Goal: Find specific page/section: Find specific page/section

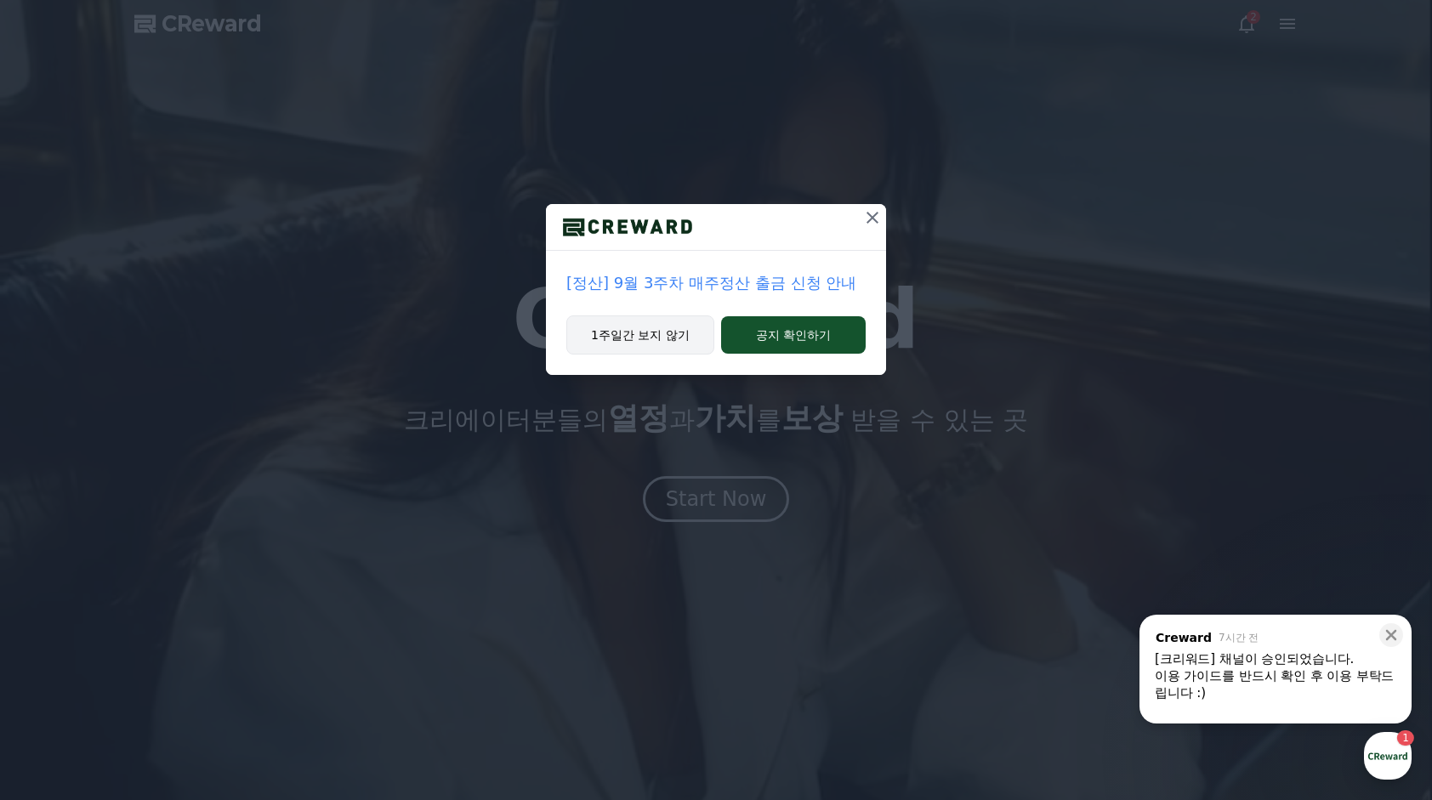
click at [675, 343] on button "1주일간 보지 않기" at bounding box center [640, 334] width 148 height 39
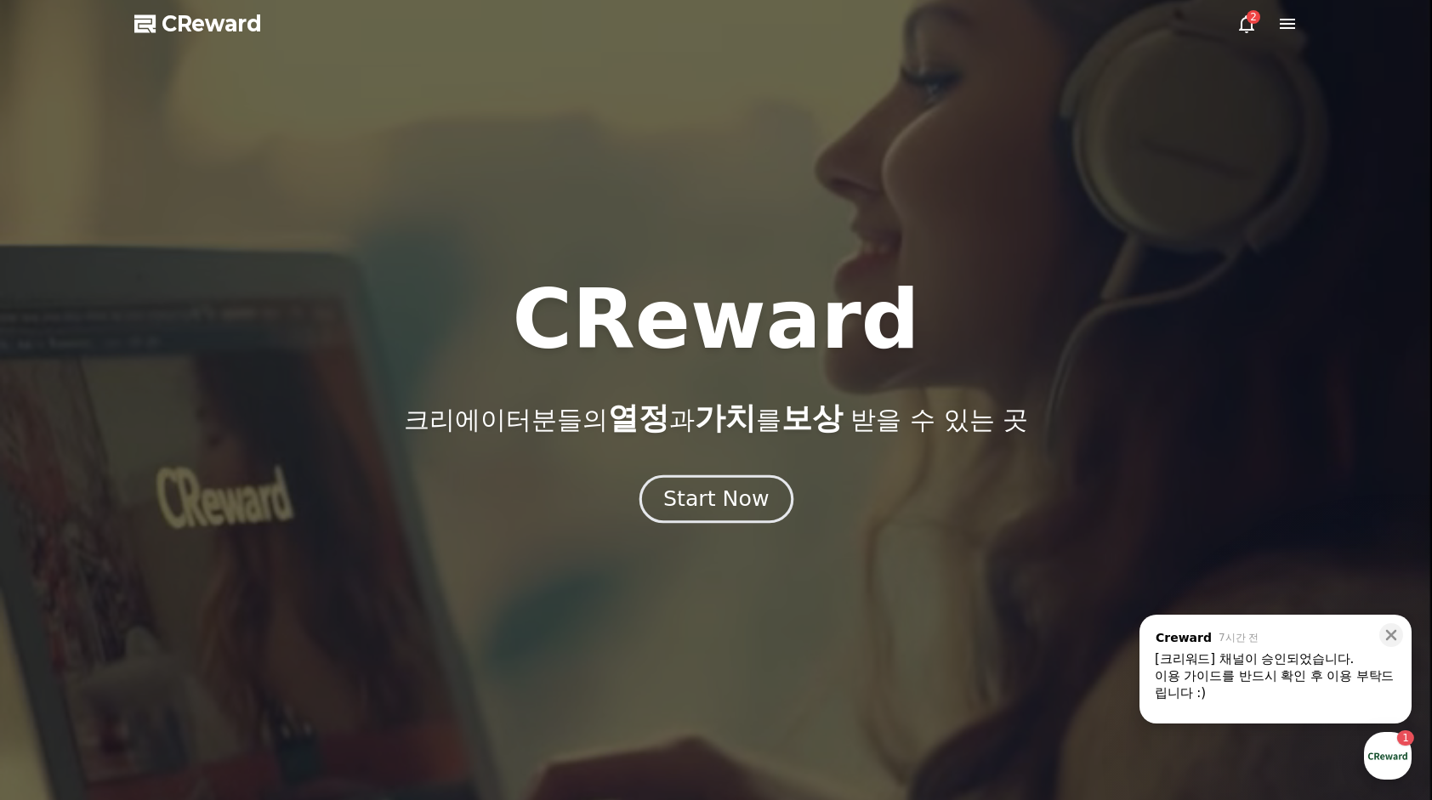
click at [724, 514] on button "Start Now" at bounding box center [716, 498] width 154 height 48
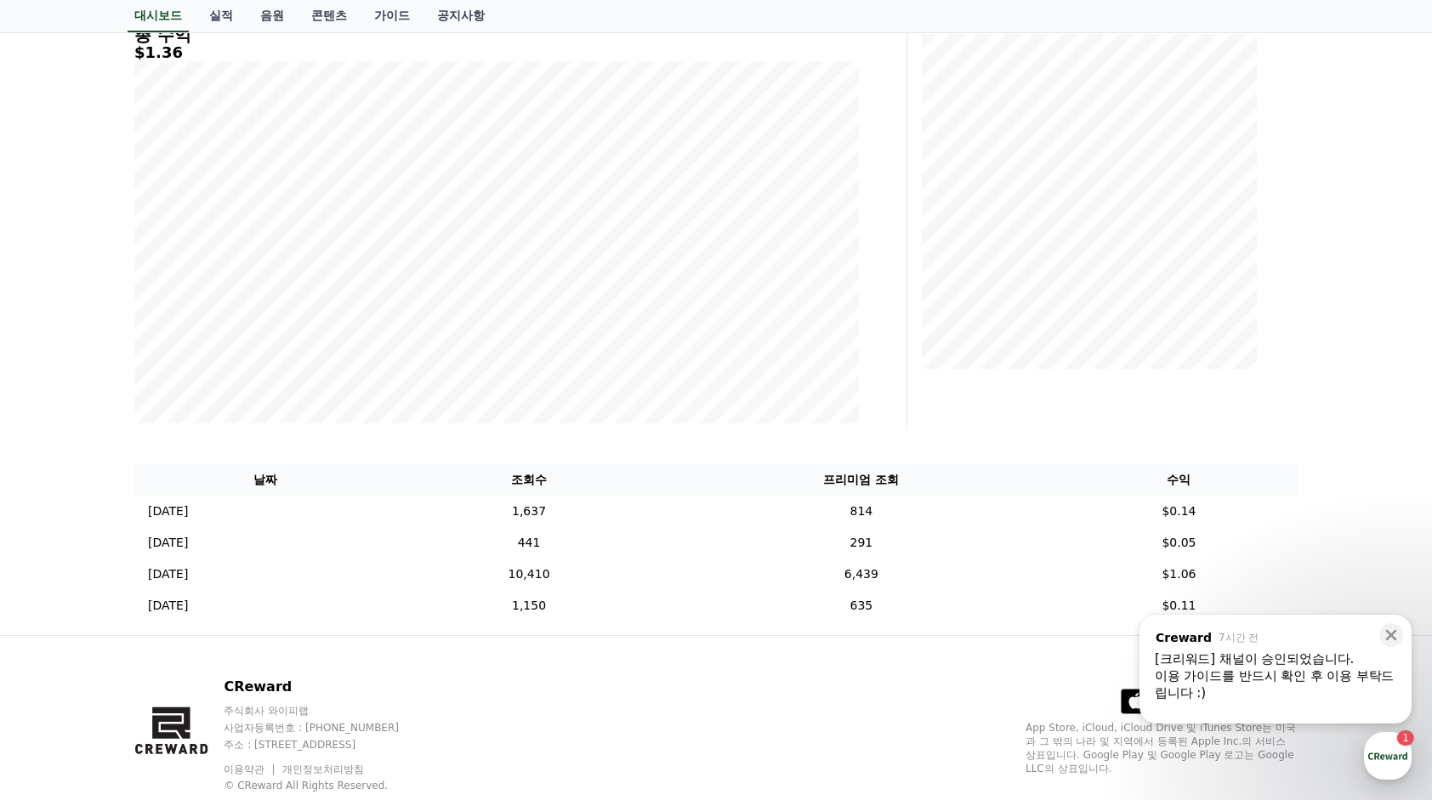
scroll to position [255, 0]
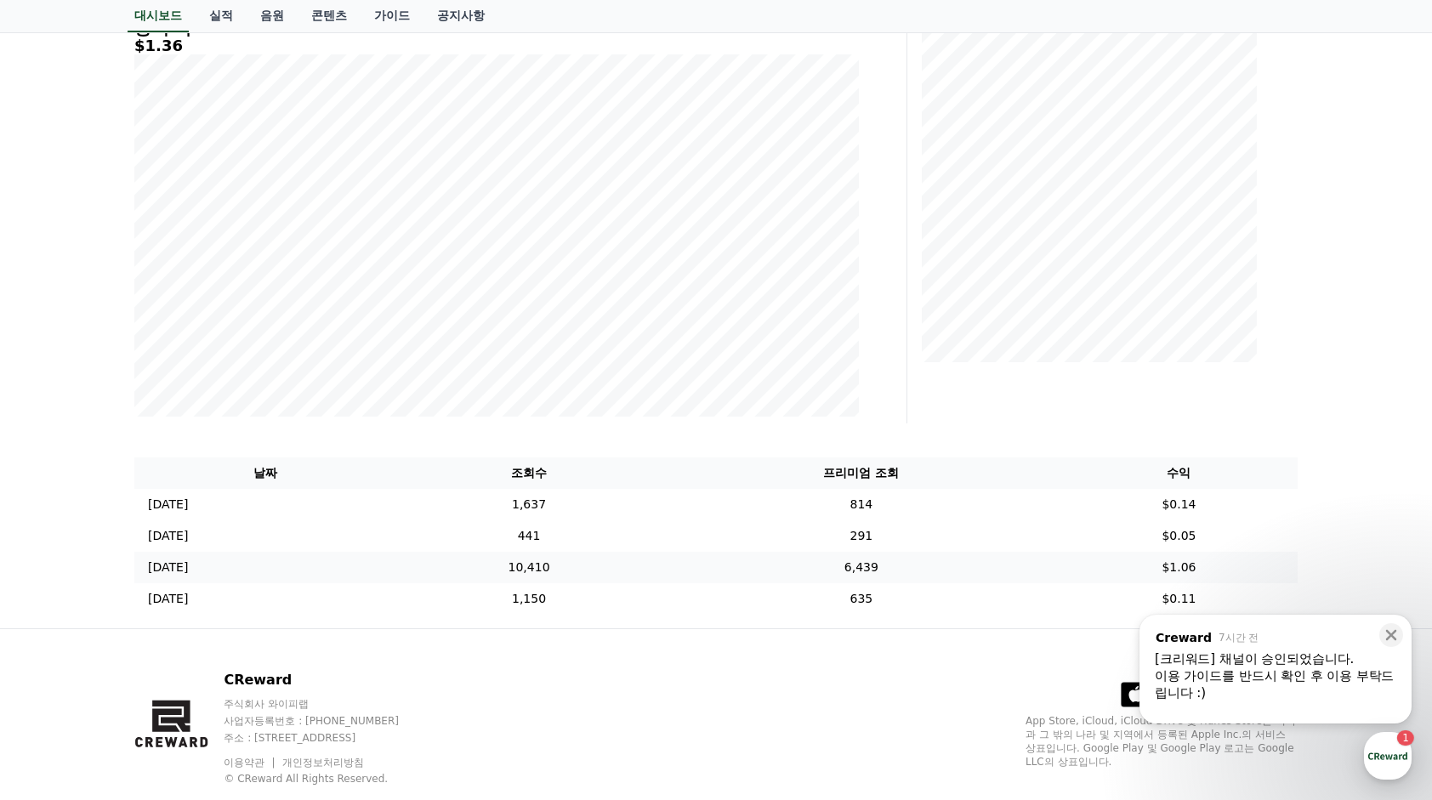
drag, startPoint x: 609, startPoint y: 577, endPoint x: 517, endPoint y: 577, distance: 91.8
click at [517, 577] on td "10,410" at bounding box center [528, 567] width 267 height 31
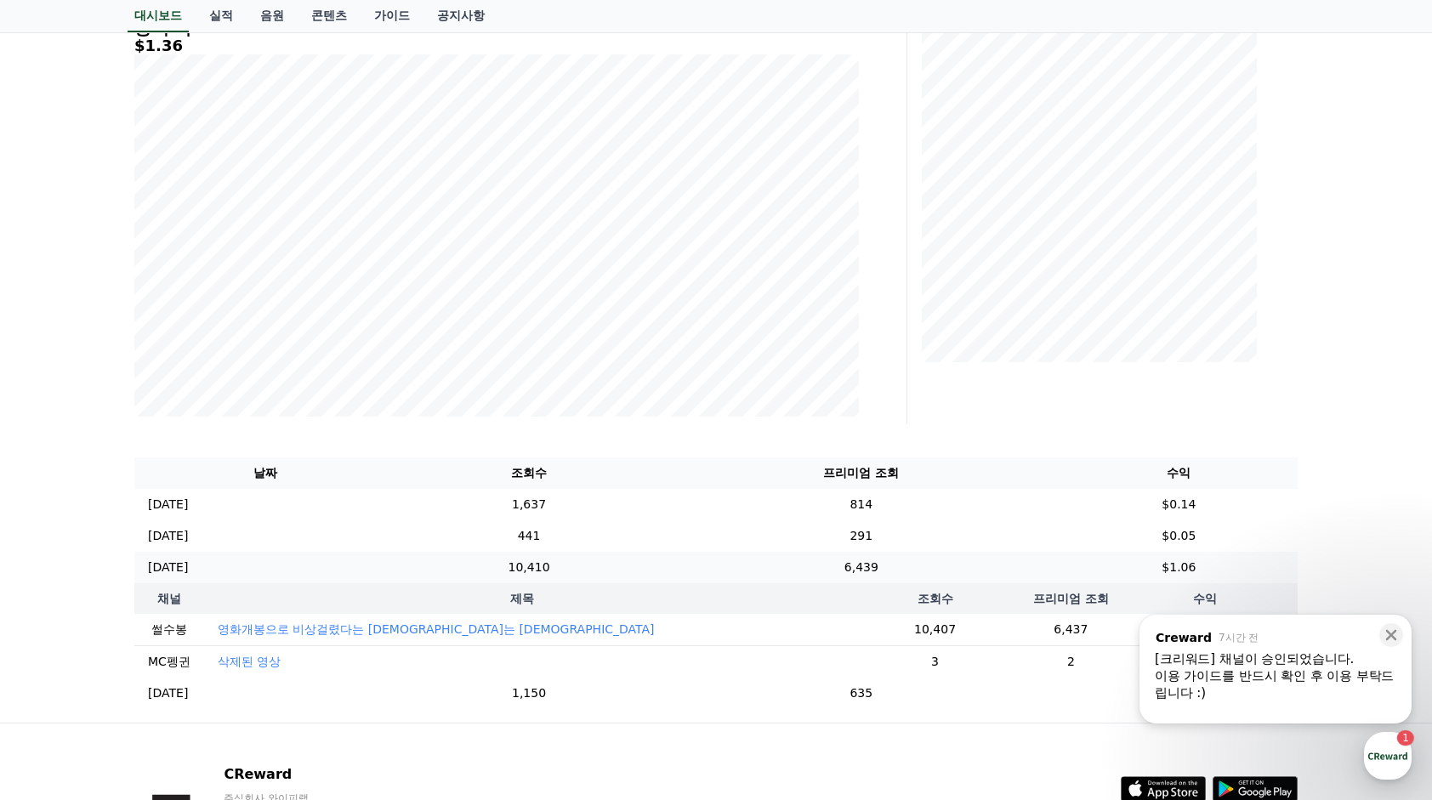
drag, startPoint x: 517, startPoint y: 577, endPoint x: 461, endPoint y: 577, distance: 56.1
click at [395, 577] on td "[DATE] 09/19" at bounding box center [264, 567] width 261 height 31
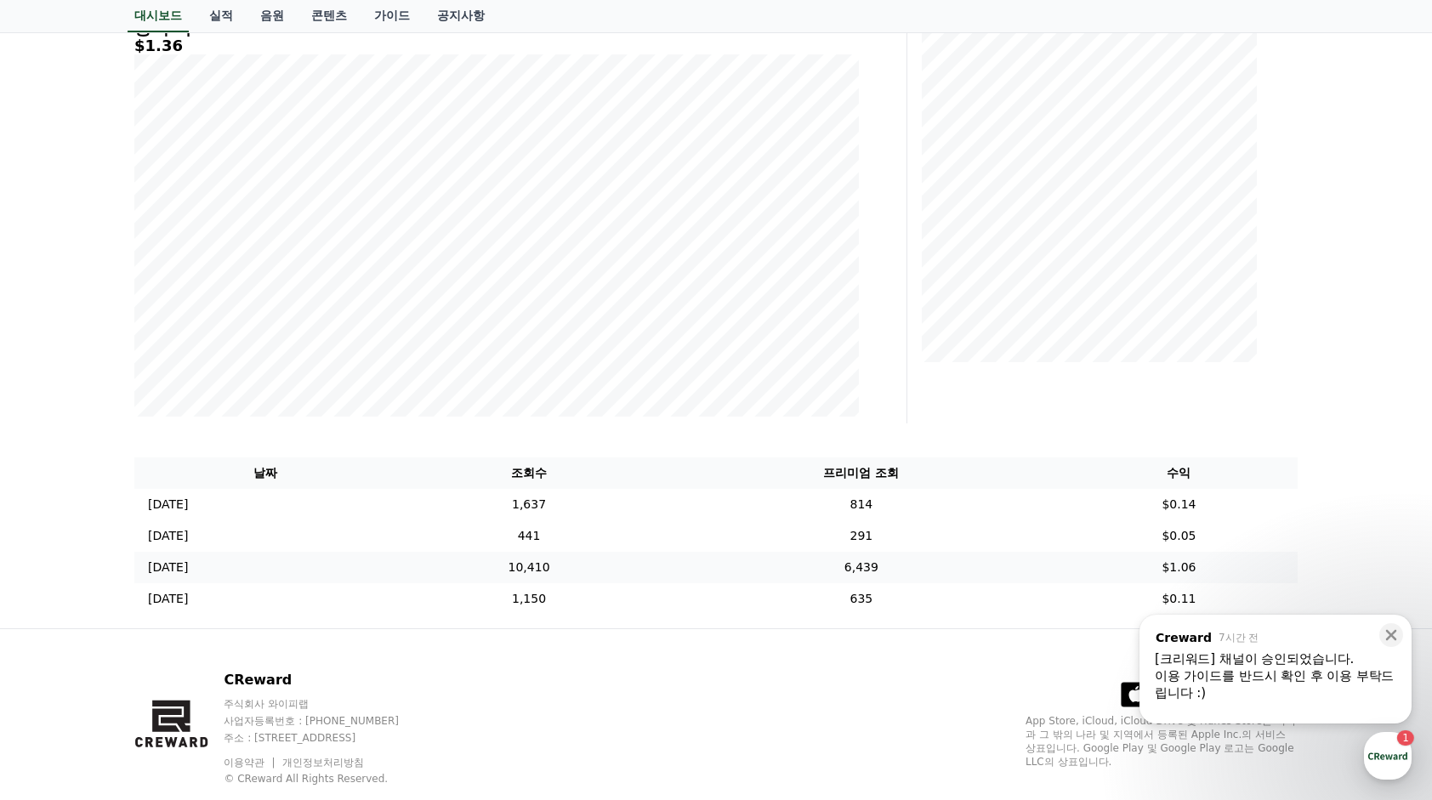
click at [395, 577] on td "[DATE] 09/19" at bounding box center [264, 567] width 261 height 31
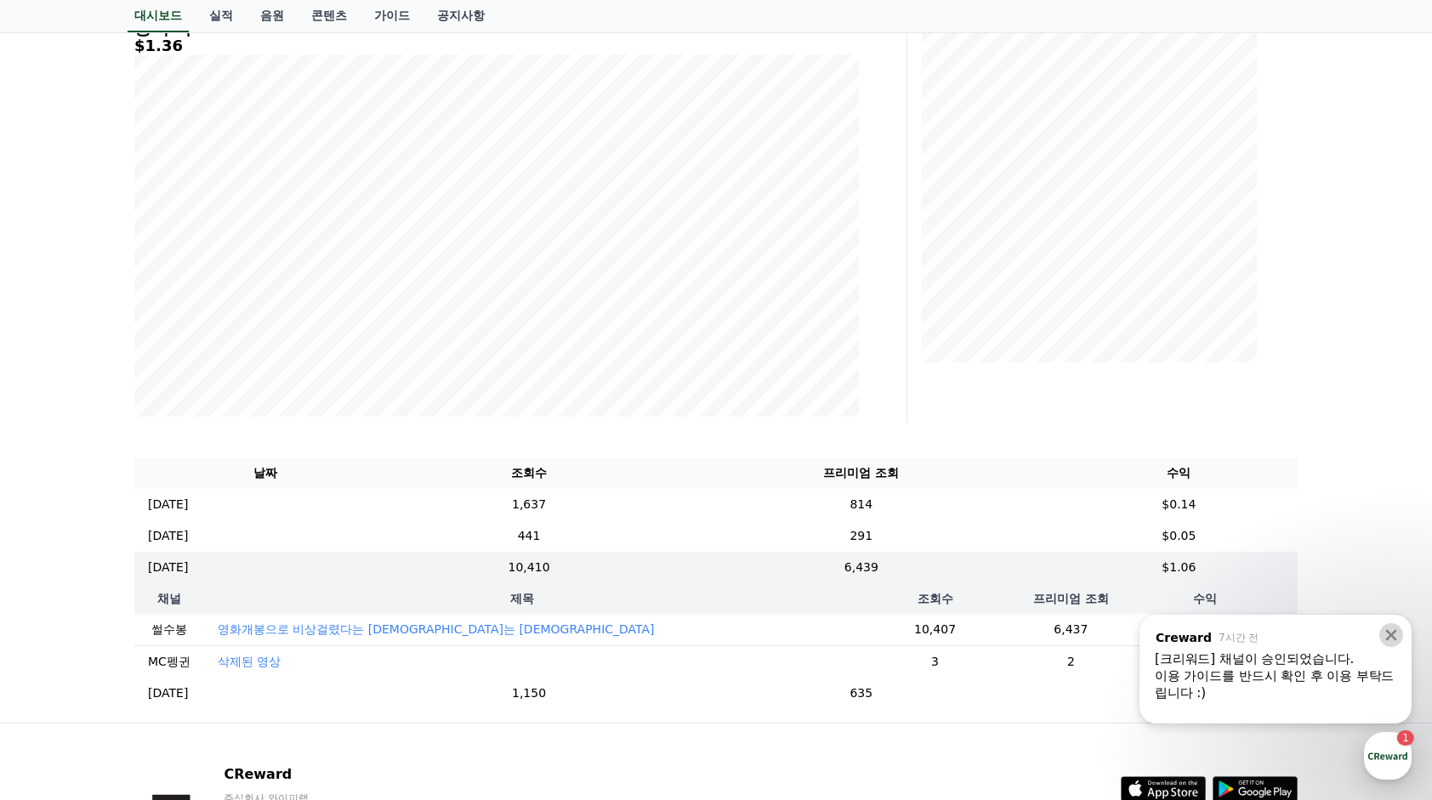
click at [1388, 635] on icon at bounding box center [1391, 635] width 17 height 17
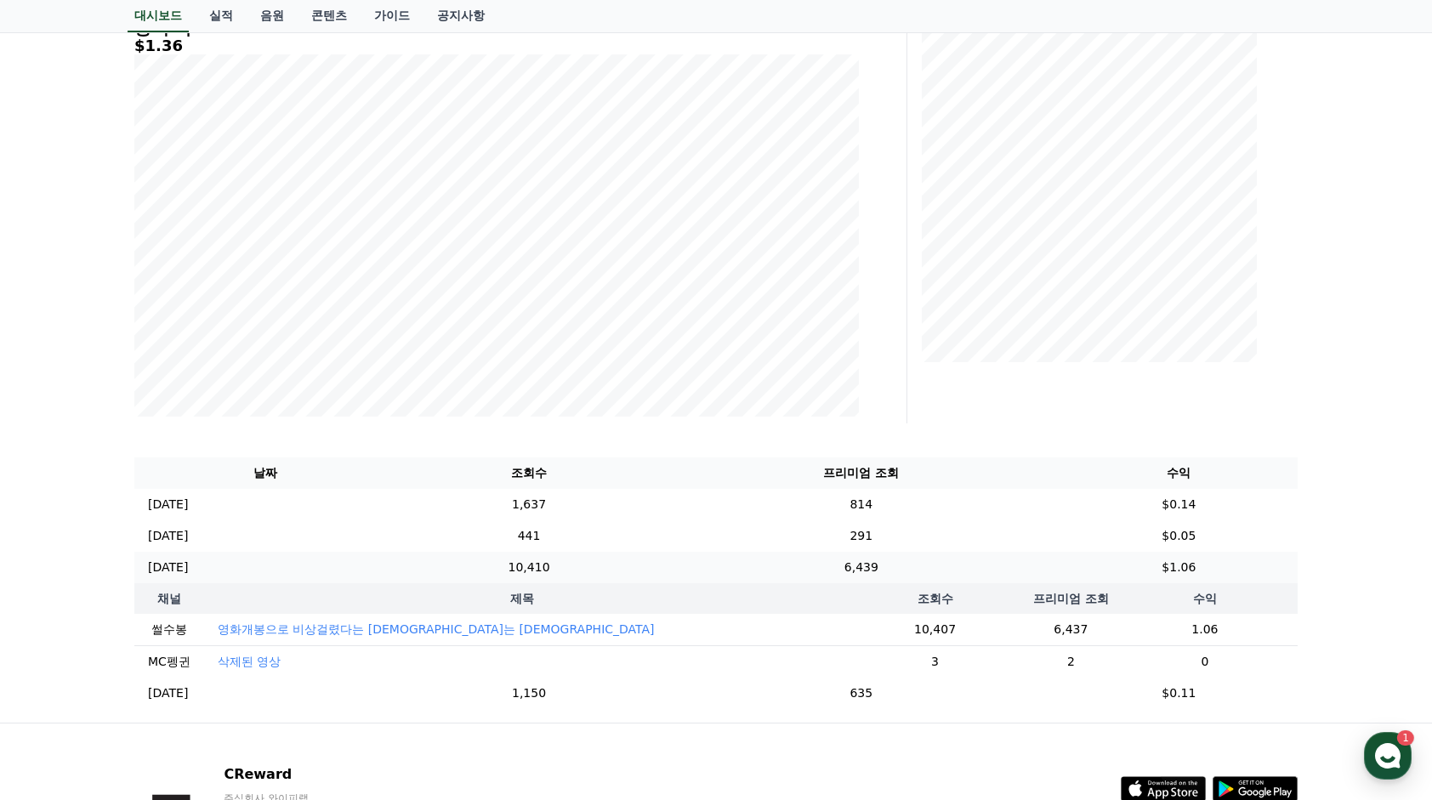
click at [1060, 562] on td "6,439" at bounding box center [861, 567] width 398 height 31
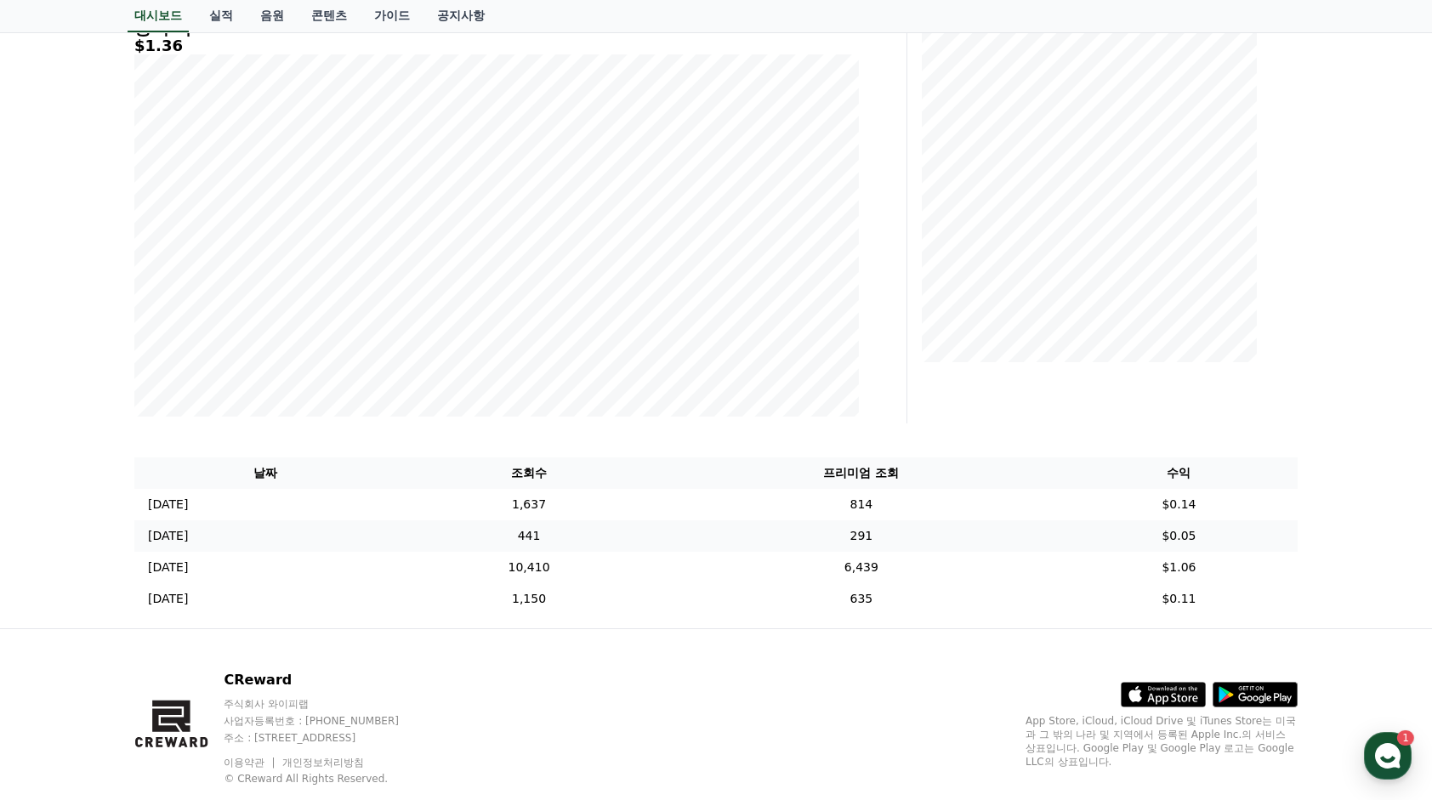
click at [1059, 534] on td "291" at bounding box center [861, 535] width 398 height 31
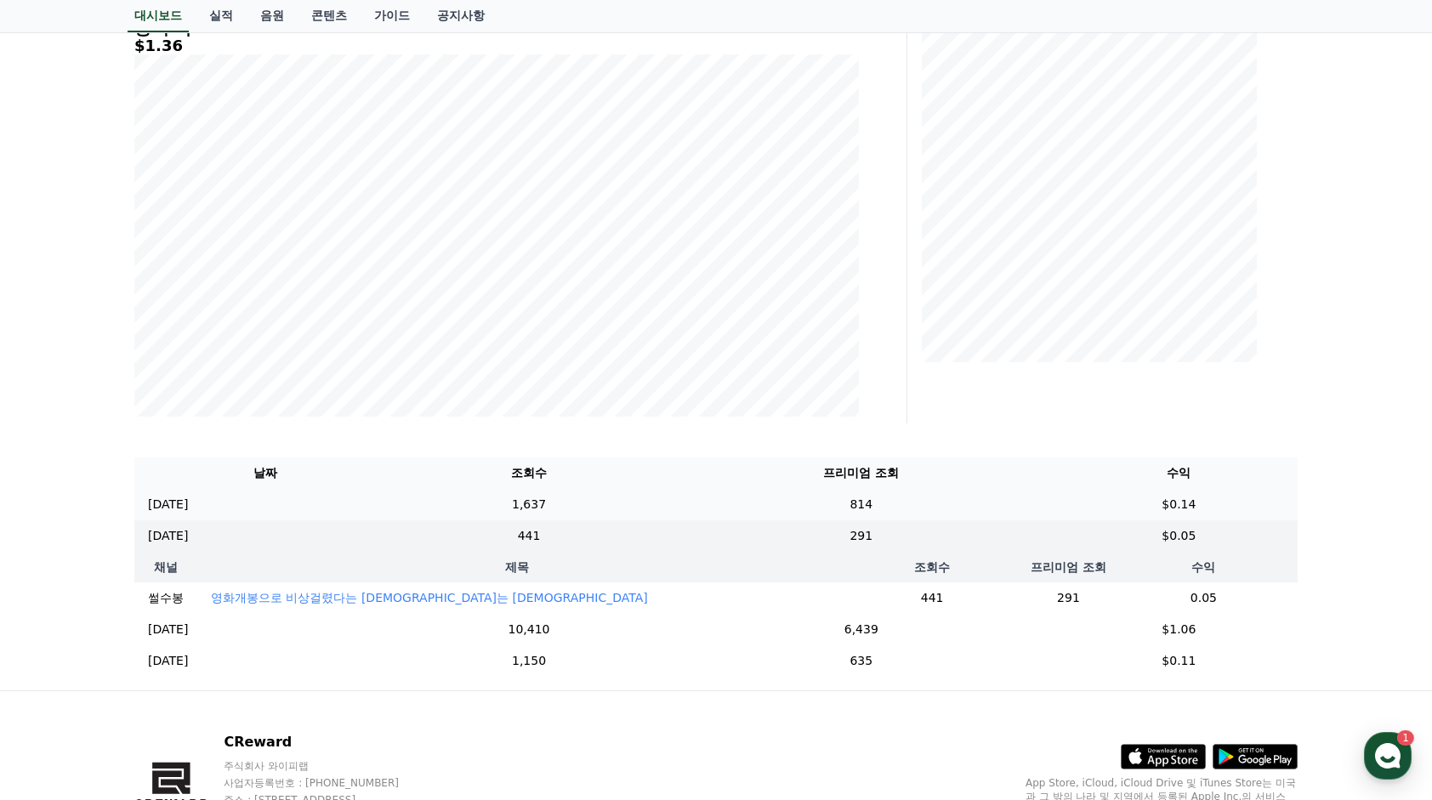
click at [1056, 514] on td "814" at bounding box center [861, 504] width 398 height 31
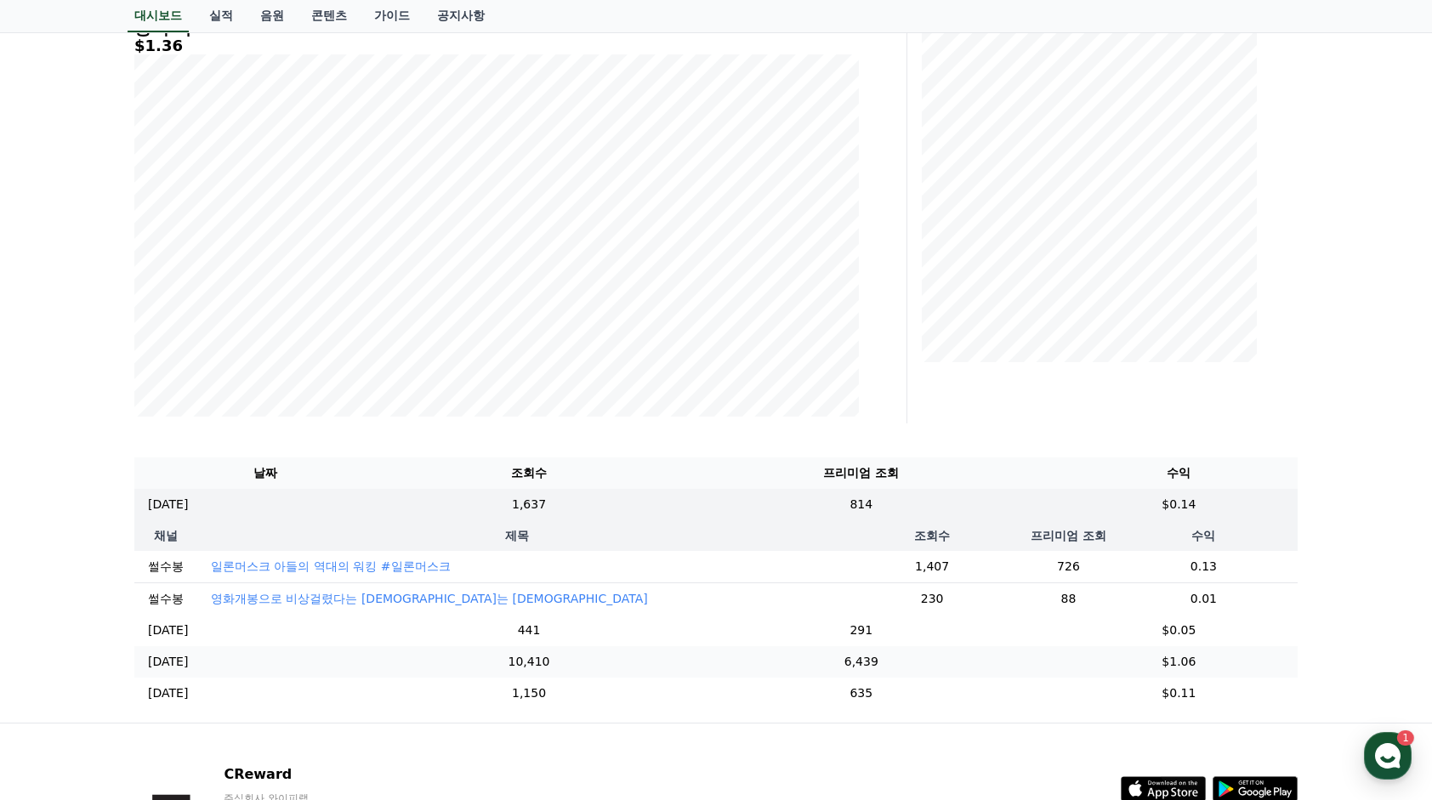
click at [1032, 670] on td "6,439" at bounding box center [861, 661] width 398 height 31
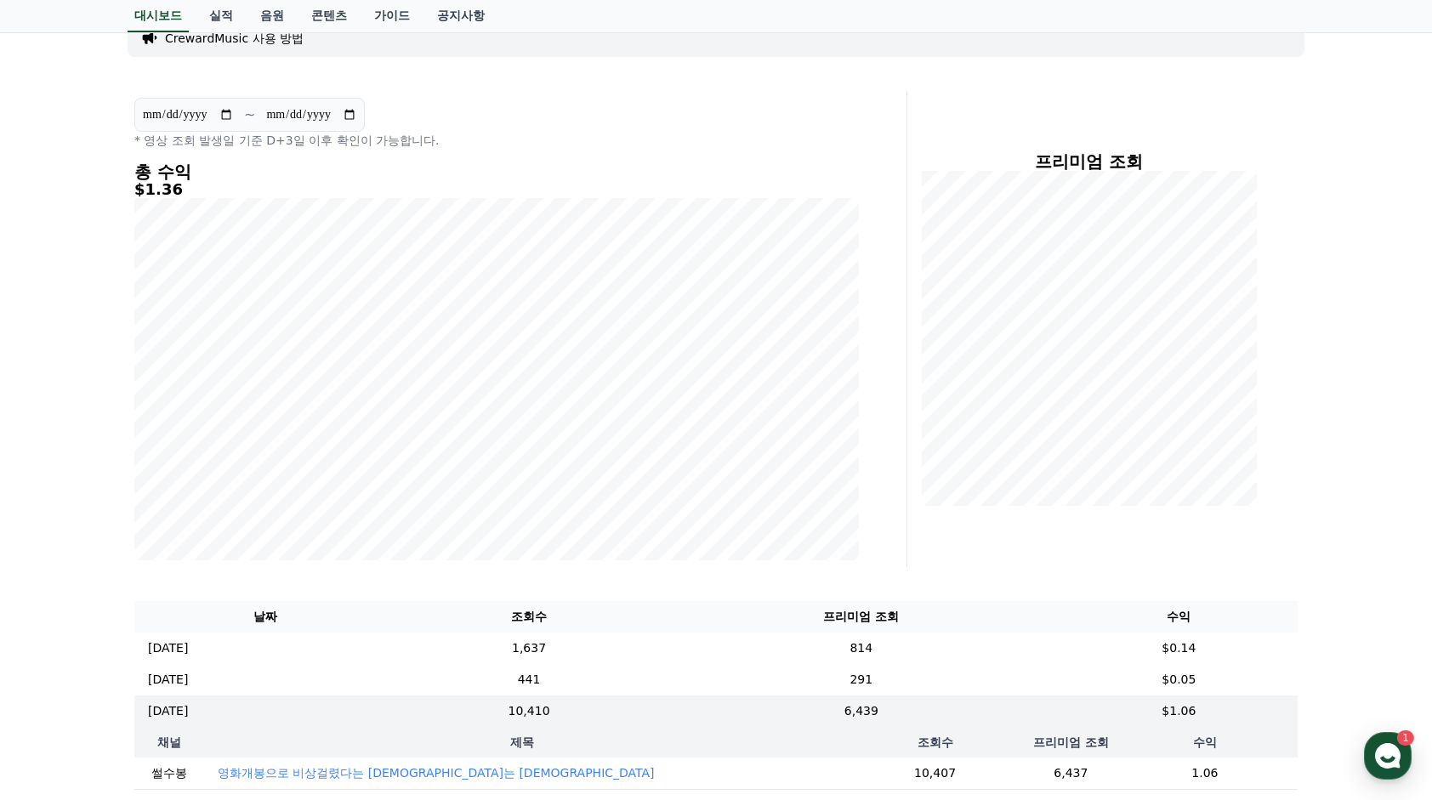
scroll to position [0, 0]
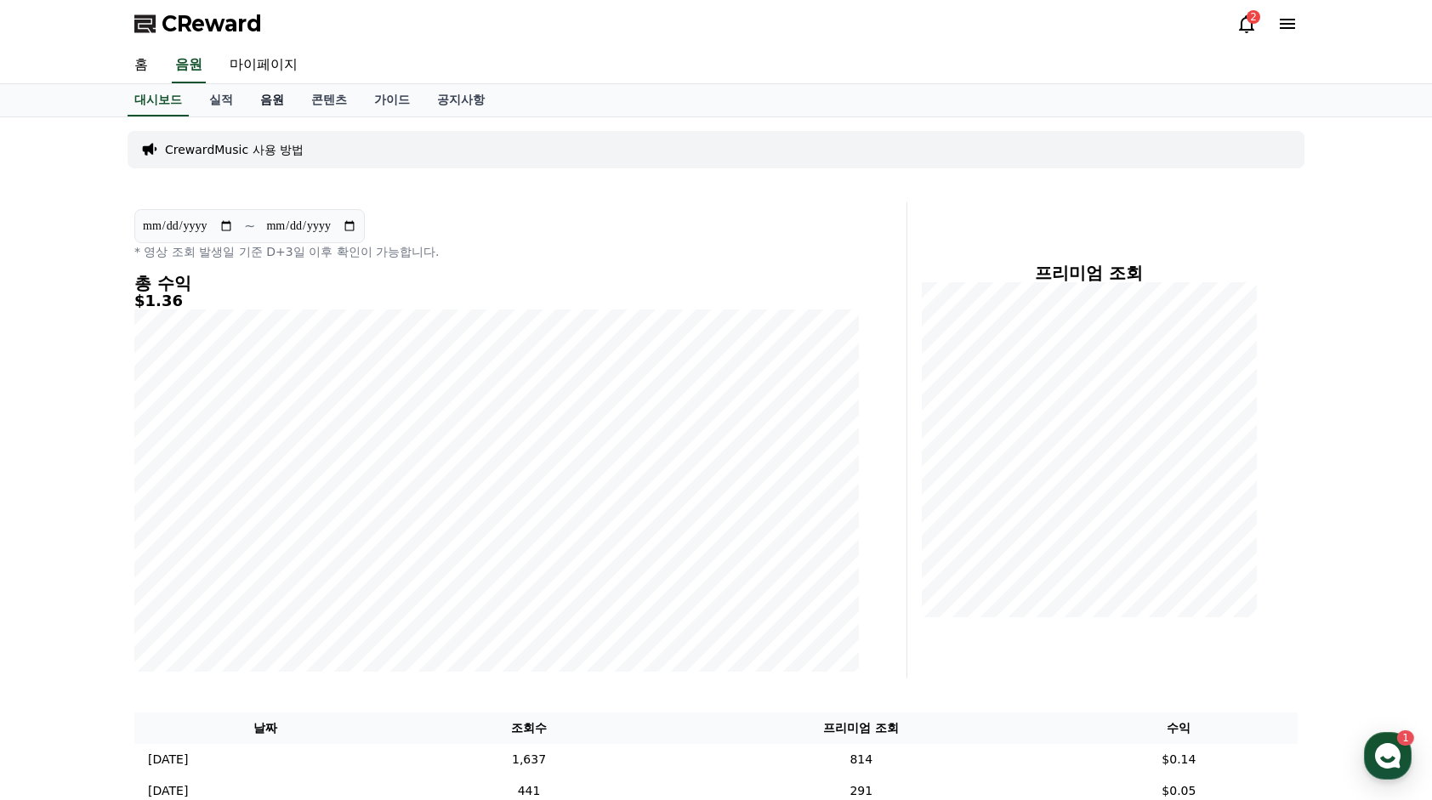
click at [279, 104] on link "음원" at bounding box center [272, 100] width 51 height 32
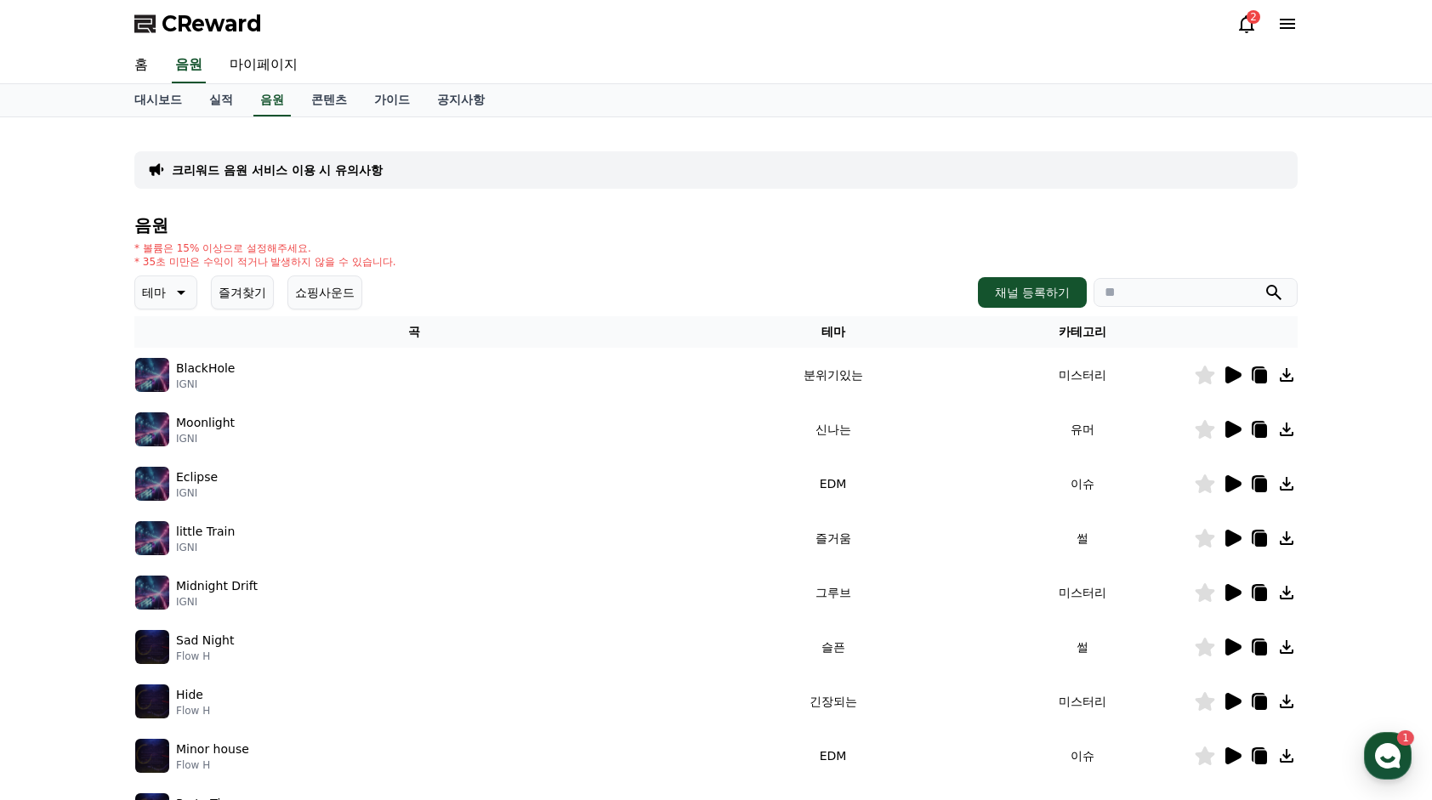
click at [248, 286] on button "즐겨찾기" at bounding box center [242, 293] width 63 height 34
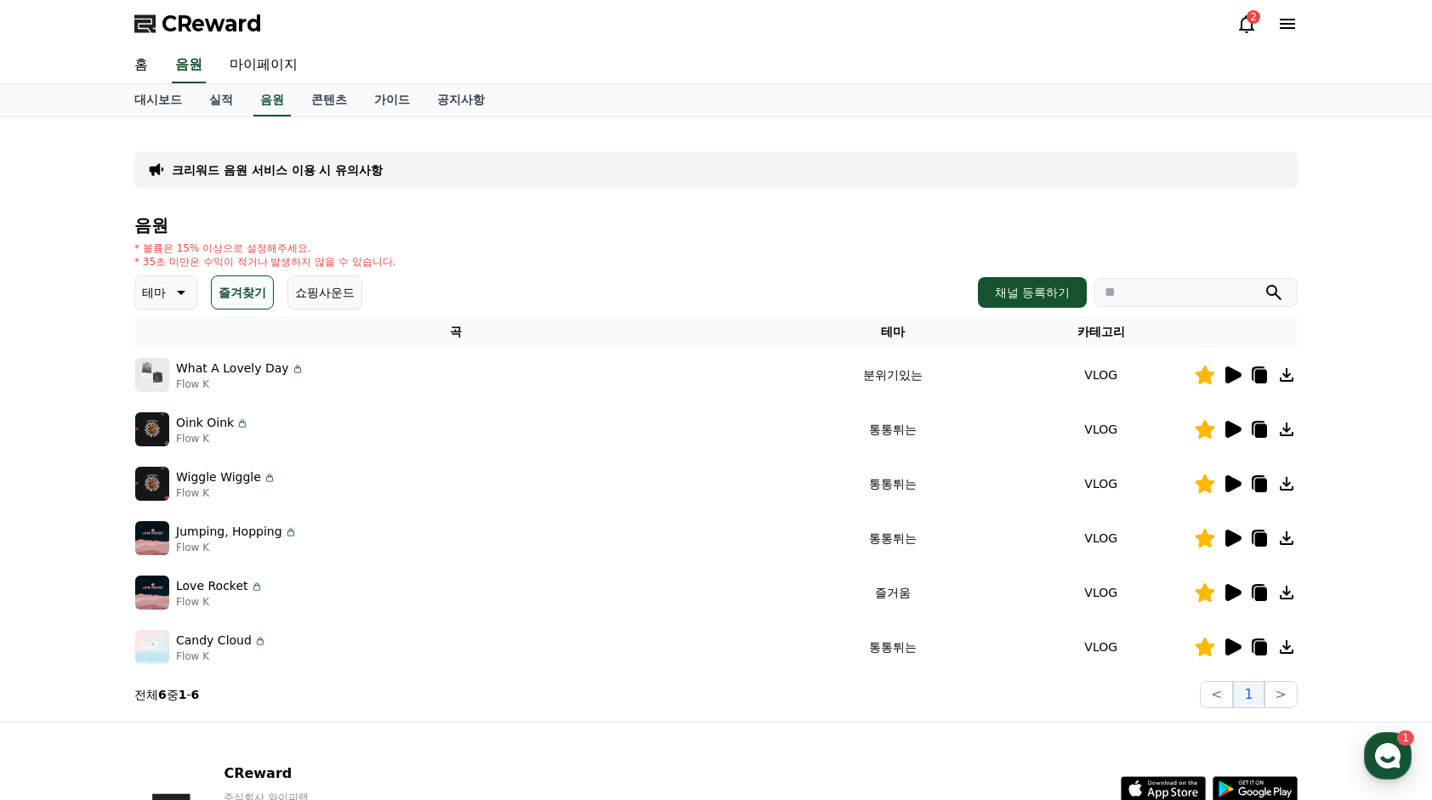
click at [1253, 429] on icon at bounding box center [1259, 428] width 14 height 15
click at [1179, 299] on input "search" at bounding box center [1196, 292] width 204 height 29
paste input "**********"
type input "**********"
click at [1199, 443] on td at bounding box center [1246, 429] width 104 height 54
